Goal: Information Seeking & Learning: Find specific fact

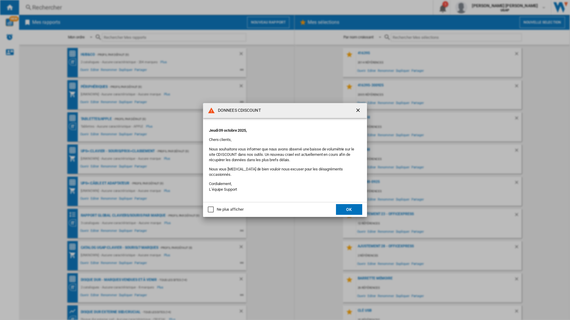
click at [355, 202] on md-dialog-actions "Ne plus afficher OK" at bounding box center [285, 209] width 164 height 15
click at [352, 204] on button "OK" at bounding box center [349, 209] width 26 height 11
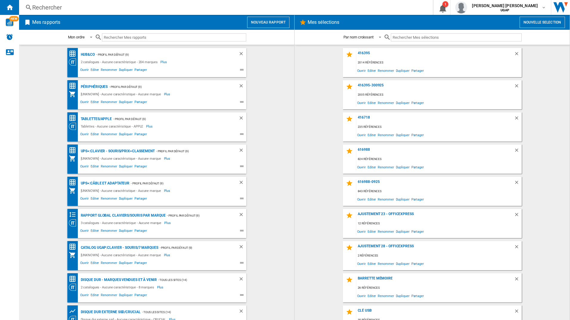
click at [89, 7] on div "Rechercher" at bounding box center [224, 7] width 385 height 8
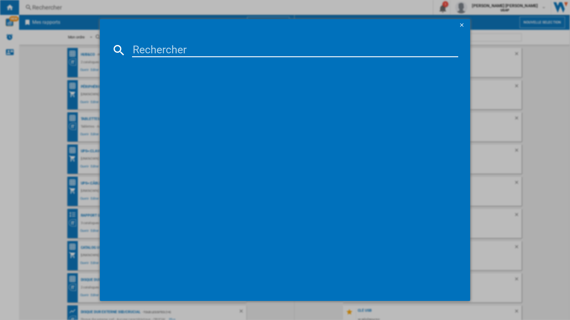
click at [182, 47] on input at bounding box center [295, 50] width 326 height 14
paste input "623T4ET#ABF"
drag, startPoint x: 216, startPoint y: 51, endPoint x: 179, endPoint y: 53, distance: 37.3
click at [179, 53] on input "623T4ET#ABF" at bounding box center [295, 50] width 326 height 14
type input "623T4ET"
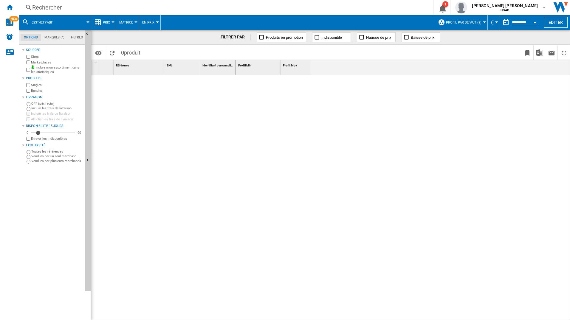
click at [45, 8] on div "Rechercher" at bounding box center [224, 7] width 385 height 8
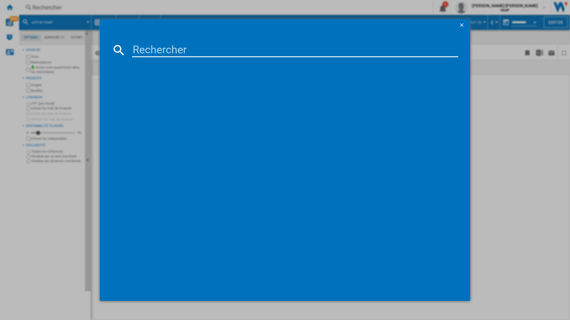
click at [174, 42] on md-dialog-content at bounding box center [285, 166] width 371 height 270
click at [177, 49] on input at bounding box center [295, 50] width 326 height 14
paste input "623T4ET#ABF"
drag, startPoint x: 179, startPoint y: 52, endPoint x: 258, endPoint y: 54, distance: 79.0
click at [258, 54] on input "623T4ET#ABF" at bounding box center [295, 50] width 326 height 14
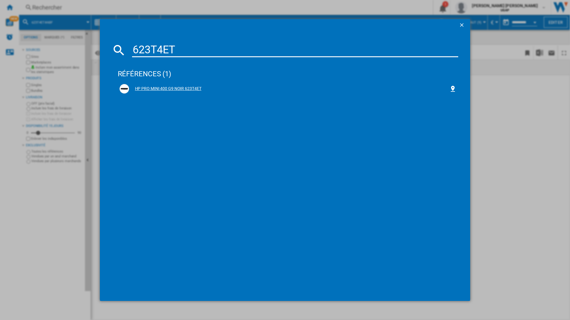
type input "623T4ET"
click at [190, 88] on div "HP PRO MINI 400 G9 NOIR 623T4ET" at bounding box center [289, 89] width 321 height 6
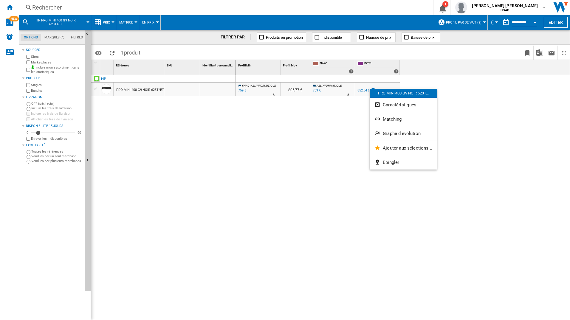
click at [362, 88] on div at bounding box center [285, 160] width 570 height 320
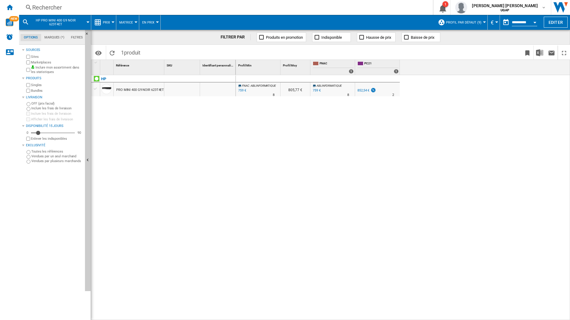
click at [363, 89] on div "852,54 €" at bounding box center [363, 91] width 12 height 4
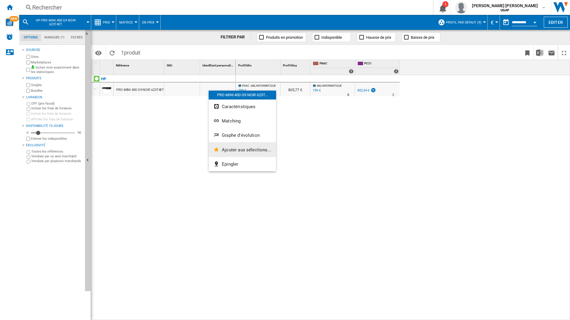
click at [246, 149] on span "Ajouter aux sélections..." at bounding box center [246, 149] width 49 height 5
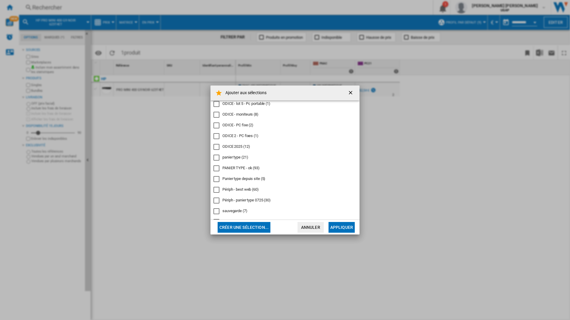
scroll to position [273, 0]
click at [351, 95] on ng-md-icon "getI18NText('BUTTONS.CLOSE_DIALOG')" at bounding box center [351, 93] width 7 height 7
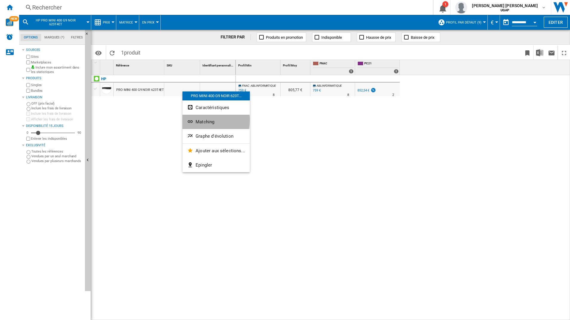
click at [205, 120] on span "Matching" at bounding box center [205, 121] width 19 height 5
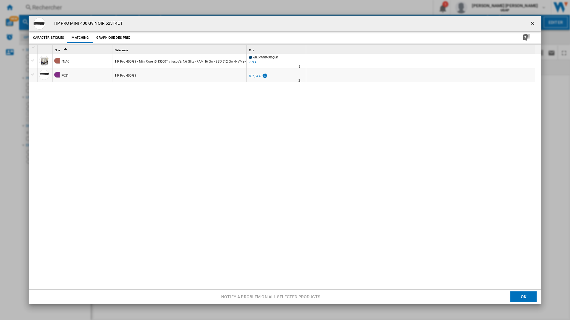
click at [49, 36] on button "Caractéristiques" at bounding box center [49, 37] width 34 height 11
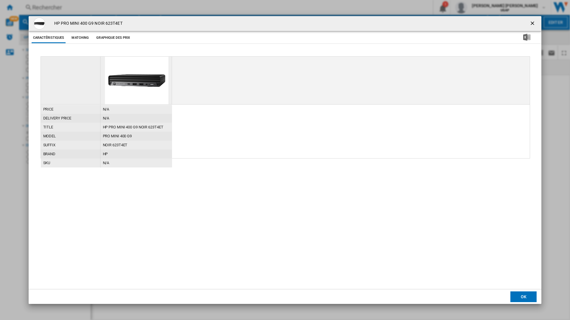
click at [104, 37] on button "Graphique des prix" at bounding box center [113, 37] width 37 height 11
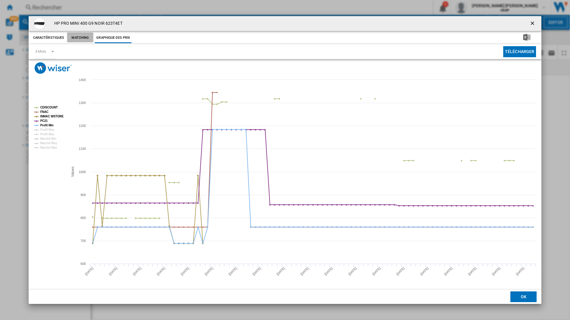
click at [87, 36] on button "Matching" at bounding box center [80, 37] width 26 height 11
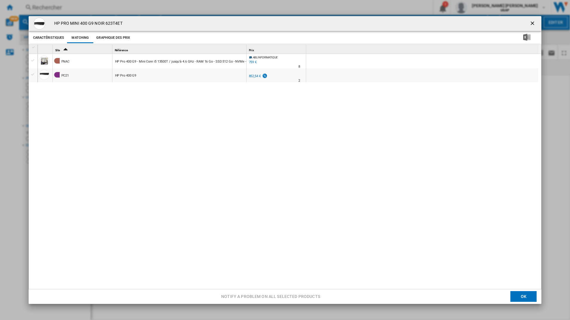
click at [527, 20] on button "Product popup" at bounding box center [533, 24] width 12 height 12
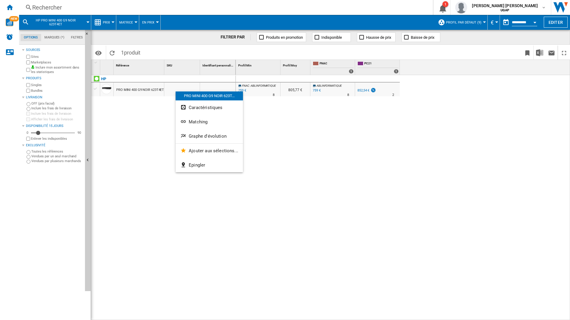
click at [352, 128] on div at bounding box center [285, 160] width 570 height 320
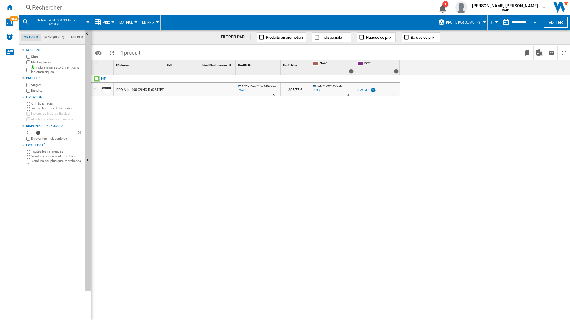
click at [95, 89] on div at bounding box center [95, 88] width 6 height 5
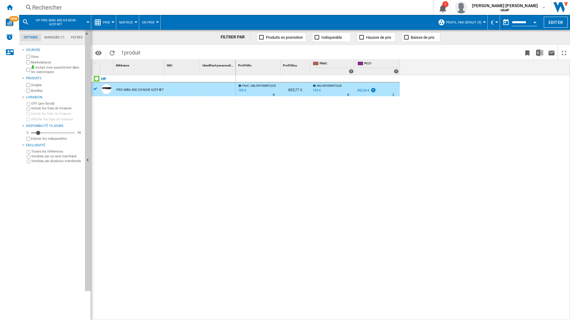
click at [319, 89] on div "759 €" at bounding box center [317, 91] width 8 height 4
click at [45, 10] on div "Rechercher" at bounding box center [224, 7] width 385 height 8
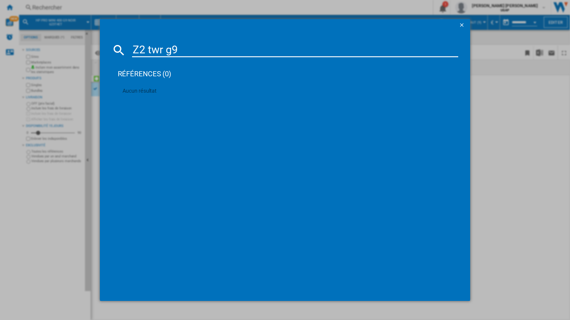
click at [200, 54] on input "Z2 twr g9" at bounding box center [295, 50] width 326 height 14
drag, startPoint x: 207, startPoint y: 52, endPoint x: 74, endPoint y: 59, distance: 132.9
click at [74, 59] on div "Z2 twr g9 références (0) Aucun résultat" at bounding box center [285, 160] width 570 height 320
paste input "tour HP Z2 G"
click at [222, 45] on input "tour HP Z2 G9" at bounding box center [295, 50] width 326 height 14
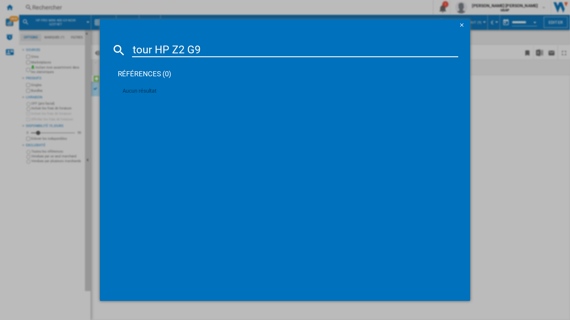
drag, startPoint x: 210, startPoint y: 45, endPoint x: 117, endPoint y: 44, distance: 92.7
click at [117, 44] on div "tour HP Z2 G9" at bounding box center [285, 50] width 347 height 14
click at [236, 43] on input "tour HP Z2 G9" at bounding box center [295, 50] width 326 height 14
click at [228, 47] on input "tour HP Z2 G9" at bounding box center [295, 50] width 326 height 14
drag, startPoint x: 227, startPoint y: 47, endPoint x: 215, endPoint y: 52, distance: 13.1
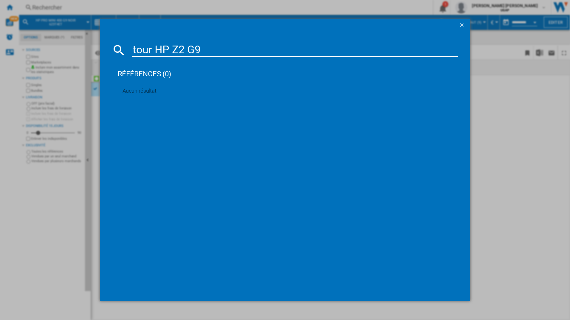
click at [215, 52] on input "tour HP Z2 G9" at bounding box center [295, 50] width 326 height 14
type input "tour HP Z2 G9"
